Goal: Task Accomplishment & Management: Manage account settings

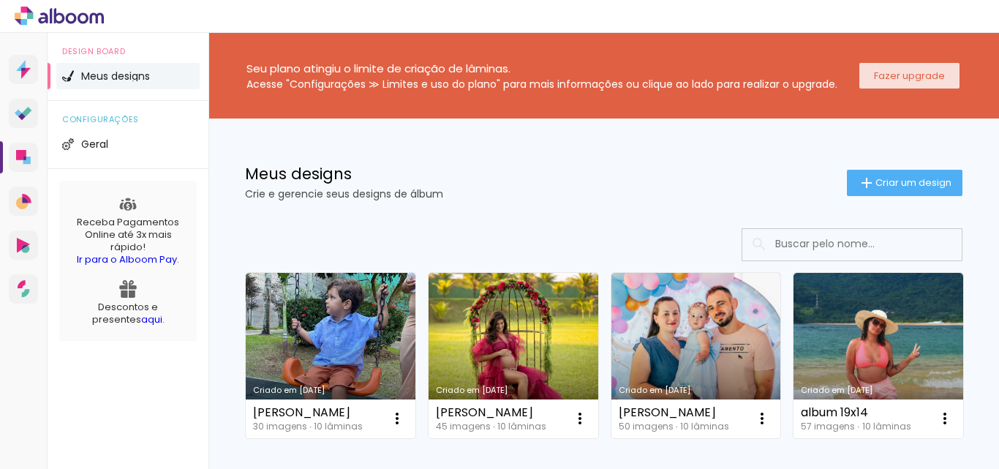
click at [0, 0] on slot "Fazer upgrade" at bounding box center [0, 0] width 0 height 0
click at [83, 14] on icon at bounding box center [82, 17] width 11 height 11
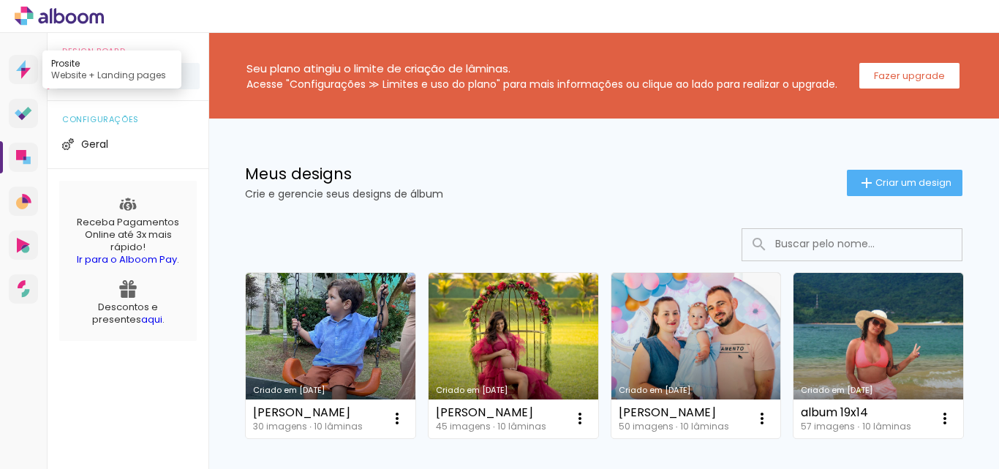
click at [22, 69] on icon at bounding box center [23, 69] width 4 height 3
